Goal: Navigation & Orientation: Find specific page/section

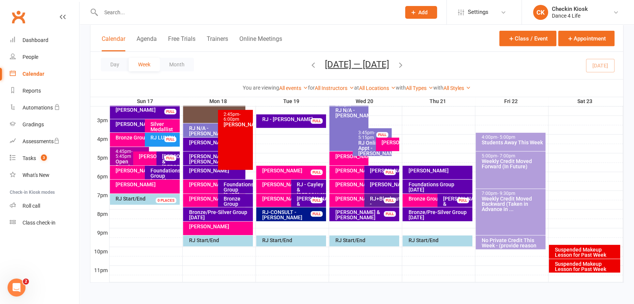
click at [405, 64] on icon "button" at bounding box center [400, 64] width 8 height 8
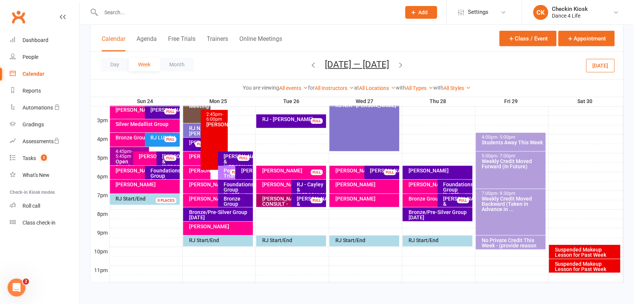
click at [309, 68] on icon "button" at bounding box center [313, 64] width 8 height 8
